Goal: Task Accomplishment & Management: Complete application form

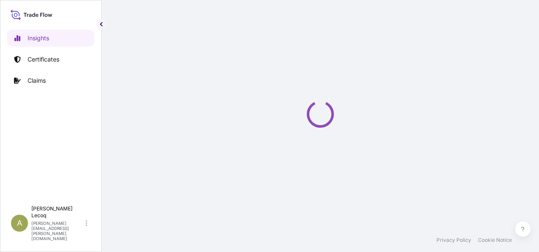
select select "2025"
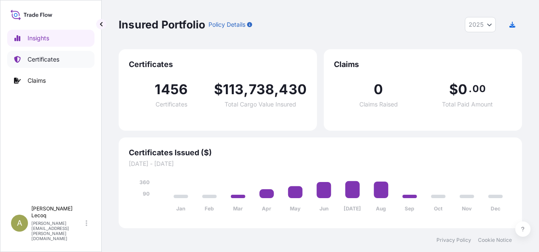
click at [48, 56] on p "Certificates" at bounding box center [44, 59] width 32 height 8
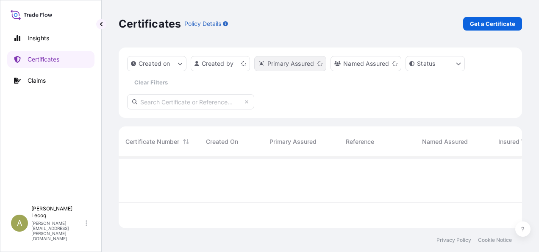
scroll to position [70, 397]
click at [491, 20] on p "Get a Certificate" at bounding box center [492, 23] width 45 height 8
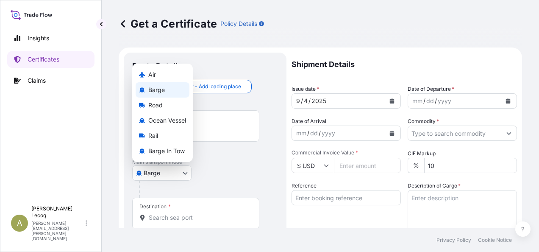
click at [170, 173] on body "Insights Certificates Claims A Agnes Lecoq agnes.lecoq@lubrizol.com Get a Certi…" at bounding box center [269, 126] width 539 height 252
click at [163, 119] on span "Ocean Vessel" at bounding box center [167, 120] width 38 height 8
select select "Ocean Vessel"
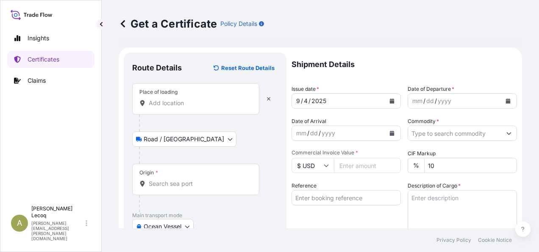
click at [157, 105] on input "Place of loading" at bounding box center [199, 103] width 100 height 8
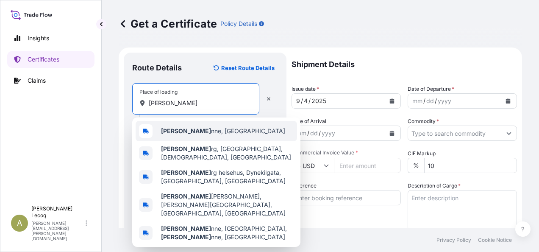
click at [195, 130] on span "Lillebo nne, France" at bounding box center [223, 131] width 124 height 8
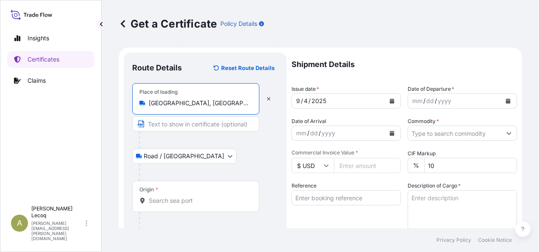
type input "Lillebonne, France"
click at [166, 200] on input "Origin *" at bounding box center [199, 200] width 100 height 8
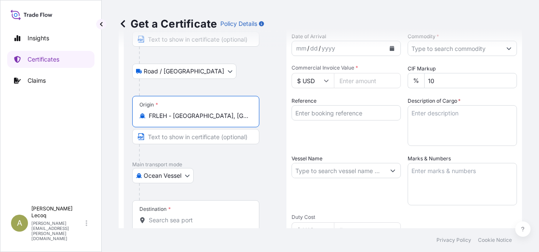
scroll to position [127, 0]
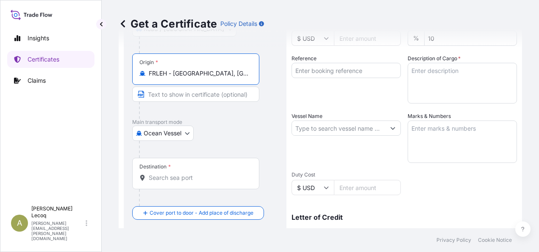
type input "FRLEH - Le Havre, France"
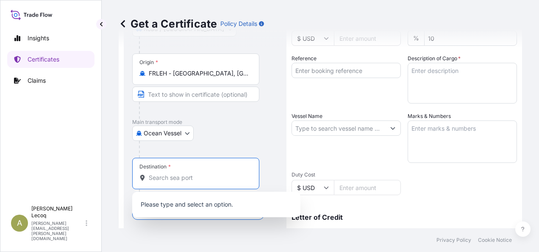
click at [180, 177] on input "Destination *" at bounding box center [199, 177] width 100 height 8
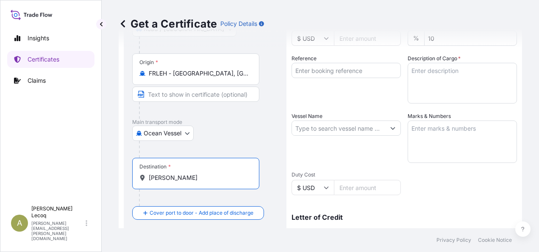
click at [202, 175] on input "Nhava Sheva" at bounding box center [199, 177] width 100 height 8
click at [155, 185] on div "Destination * Nhava Sheva" at bounding box center [195, 173] width 127 height 31
click at [155, 182] on input "Nhava Sheva" at bounding box center [199, 177] width 100 height 8
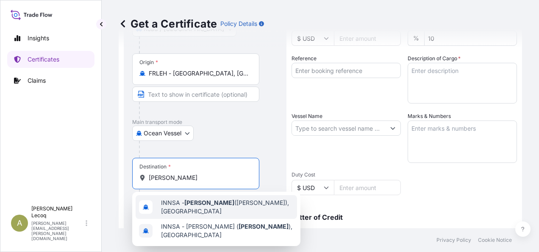
click at [210, 206] on span "INNSA - Nhava Sheva (Jawaharlal Nehru), India" at bounding box center [227, 206] width 133 height 17
type input "INNSA - Nhava Sheva (Jawaharlal Nehru), India"
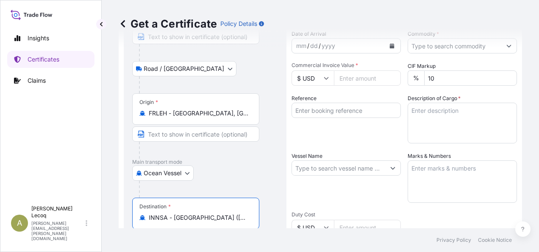
scroll to position [0, 0]
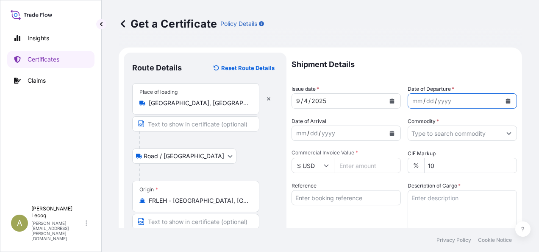
click at [506, 100] on icon "Calendar" at bounding box center [508, 100] width 5 height 5
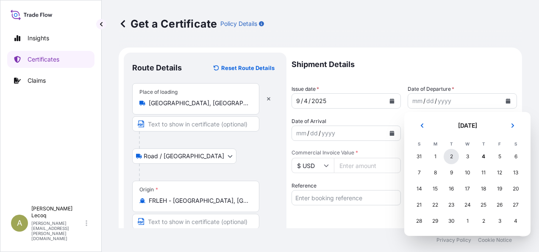
click at [450, 156] on div "2" at bounding box center [451, 156] width 15 height 15
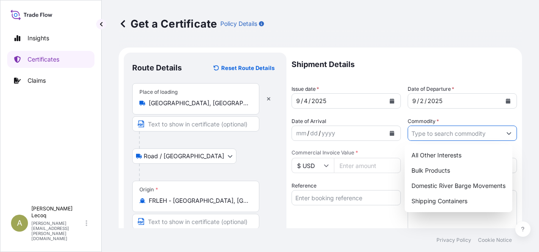
click at [440, 135] on input "Commodity *" at bounding box center [454, 132] width 93 height 15
click at [453, 202] on div "Shipping Containers" at bounding box center [458, 200] width 101 height 15
type input "Shipping Containers"
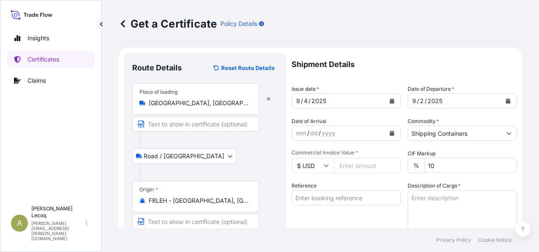
click at [328, 166] on icon at bounding box center [326, 165] width 5 height 5
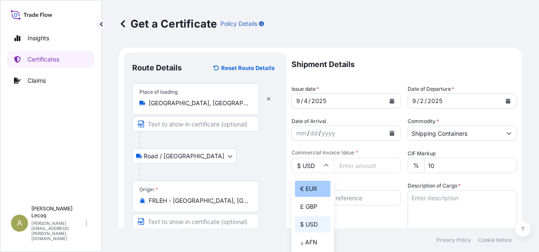
click at [310, 186] on div "€ EUR" at bounding box center [313, 189] width 36 height 16
type input "€ EUR"
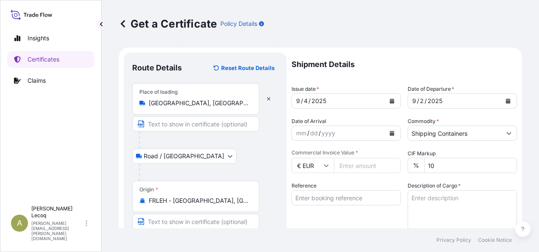
click at [364, 164] on input "Commercial Invoice Value *" at bounding box center [367, 165] width 67 height 15
drag, startPoint x: 344, startPoint y: 166, endPoint x: 356, endPoint y: 165, distance: 11.9
click at [346, 166] on input "Commercial Invoice Value *" at bounding box center [367, 165] width 67 height 15
type input "11448.35"
click at [317, 200] on input "Reference" at bounding box center [346, 197] width 109 height 15
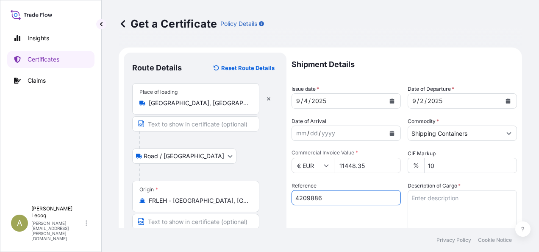
click at [365, 197] on input "4209886" at bounding box center [346, 197] width 109 height 15
type input "4209886"
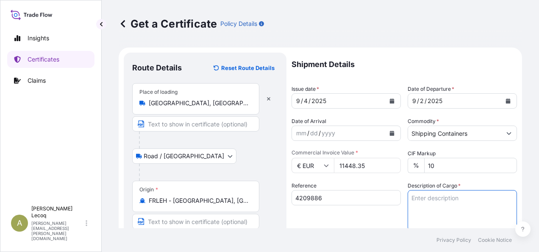
click at [434, 196] on textarea "Description of Cargo *" at bounding box center [462, 210] width 109 height 41
click at [430, 198] on textarea "Description of Cargo *" at bounding box center [462, 210] width 109 height 41
click at [458, 199] on textarea "9 drums ref" at bounding box center [462, 210] width 109 height 41
paste textarea "R10418A"
click at [506, 198] on textarea "9 drums ref R10418A and 8 drums" at bounding box center [462, 210] width 109 height 41
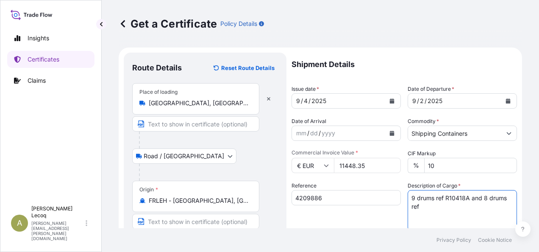
paste textarea "R15714A"
click at [449, 212] on textarea "9 drums ref R10418A and 8 drums ref R15714A" at bounding box center [462, 210] width 109 height 41
paste textarea "Commodity Code: 3811.21.00.90"
click at [413, 223] on textarea "9 drums ref R10418A and 8 drums ref R15714A Commodity Code: 3811.21.00.90" at bounding box center [462, 210] width 109 height 41
drag, startPoint x: 501, startPoint y: 218, endPoint x: 505, endPoint y: 217, distance: 4.4
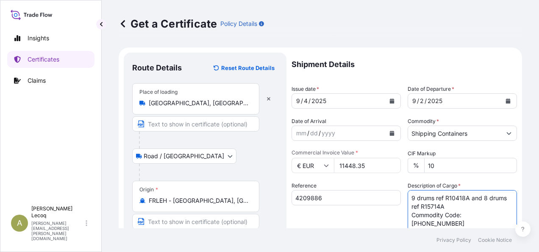
click at [501, 218] on textarea "9 drums ref R10418A and 8 drums ref R15714A Commodity Code: 3811.21.00.90" at bounding box center [462, 210] width 109 height 41
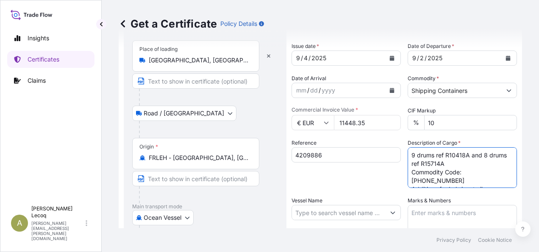
scroll to position [85, 0]
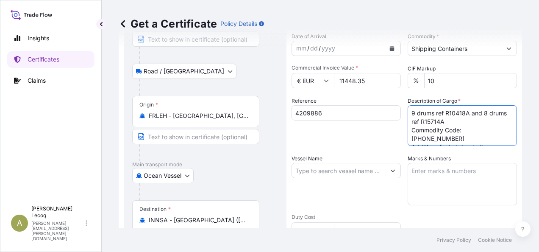
type textarea "9 drums ref R10418A and 8 drums ref R15714A Commodity Code: 3811.21.00.90 Addit…"
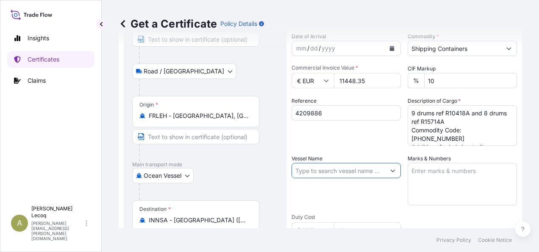
click at [351, 170] on input "Vessel Name" at bounding box center [338, 170] width 93 height 15
click at [322, 175] on input "Vessel Name" at bounding box center [338, 170] width 93 height 15
paste input "CMA CGM AQUILA (0PECME1MA)"
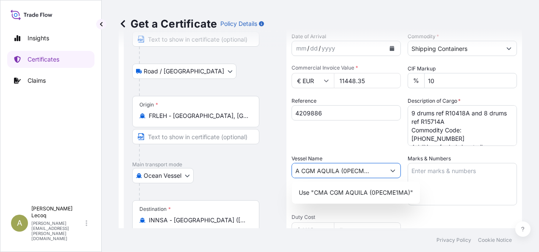
type input "CMA CGM AQUILA (0PECME1MA)"
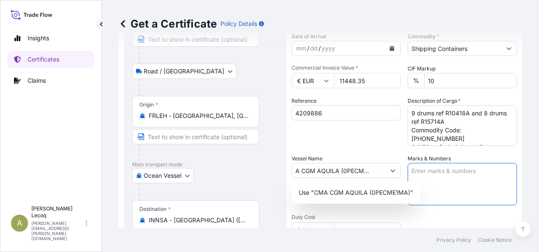
scroll to position [0, 0]
click at [453, 175] on textarea "Marks & Numbers" at bounding box center [462, 184] width 109 height 42
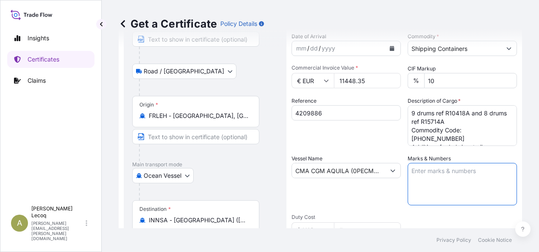
click at [444, 175] on textarea "Marks & Numbers" at bounding box center [462, 184] width 109 height 42
click at [452, 171] on textarea "Marks & Numbers" at bounding box center [462, 184] width 109 height 42
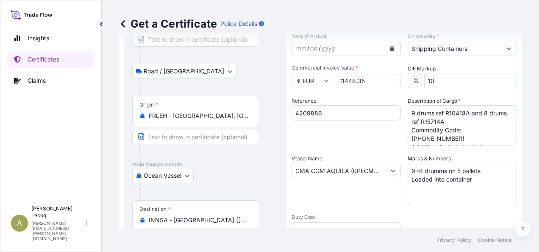
click at [490, 182] on textarea "9+8 drumms on 5 pallets Loaded into container" at bounding box center [462, 184] width 109 height 42
paste textarea "Container:TGBU 654829-7(40 HC )Seal:NEL11940"
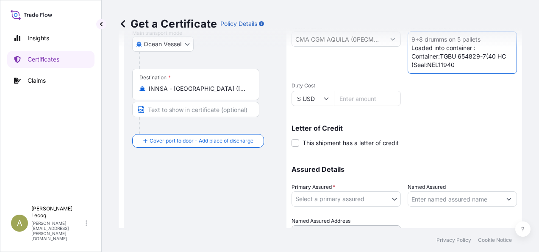
scroll to position [254, 0]
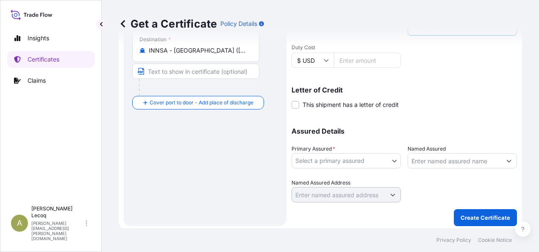
type textarea "9+8 drumms on 5 pallets Loaded into container : Container:TGBU 654829-7(40 HC )…"
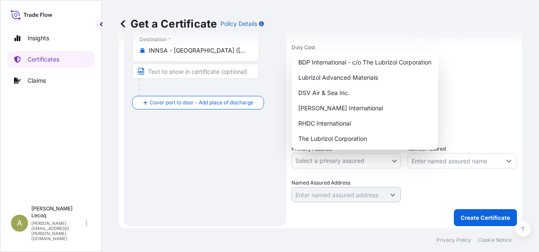
click at [353, 159] on body "Insights Certificates Claims A Agnes Lecoq agnes.lecoq@lubrizol.com Get a Certi…" at bounding box center [269, 126] width 539 height 252
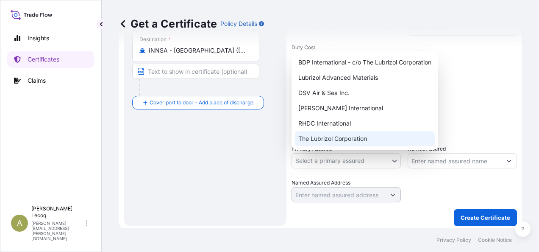
click at [345, 142] on div "The Lubrizol Corporation" at bounding box center [365, 138] width 140 height 15
select select "31566"
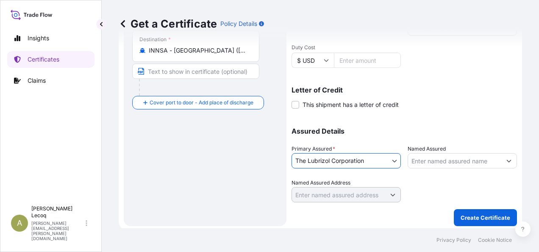
click at [418, 162] on input "Named Assured" at bounding box center [454, 160] width 93 height 15
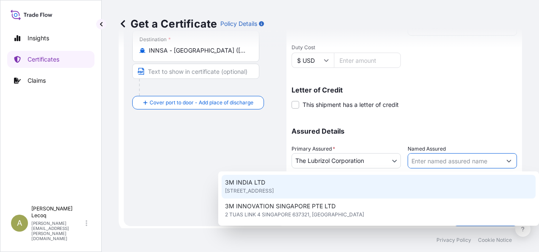
click at [425, 159] on input "Named Assured" at bounding box center [454, 160] width 93 height 15
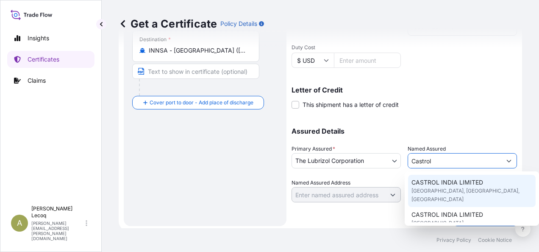
click at [457, 188] on span "TECHNOPOLIS KNOWLEDGE PARK, MUMBAI, INDIA" at bounding box center [472, 194] width 121 height 17
type input "CASTROL INDIA LIMITED"
type input "TECHNOPOLIS KNOWLEDGE PARK"
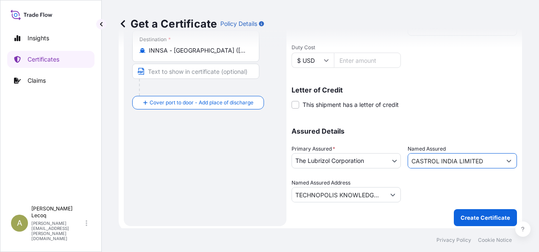
scroll to position [257, 0]
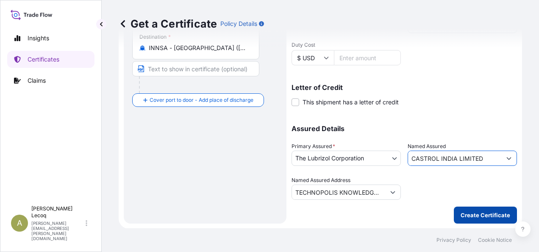
type input "CASTROL INDIA LIMITED"
click at [471, 215] on p "Create Certificate" at bounding box center [486, 215] width 50 height 8
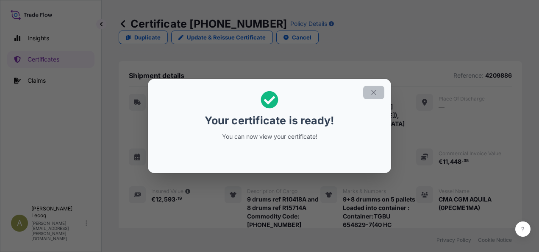
click at [379, 92] on button "button" at bounding box center [373, 93] width 21 height 14
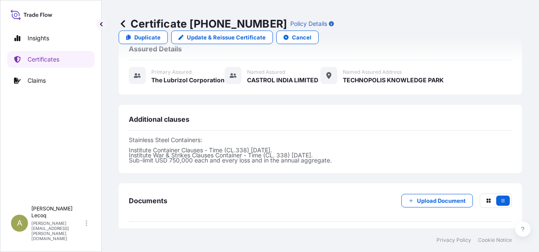
scroll to position [350, 0]
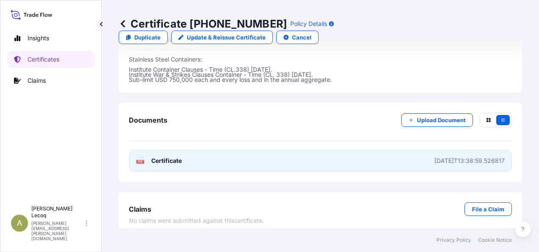
click at [140, 160] on text "PDF" at bounding box center [141, 161] width 6 height 3
